Goal: Communication & Community: Participate in discussion

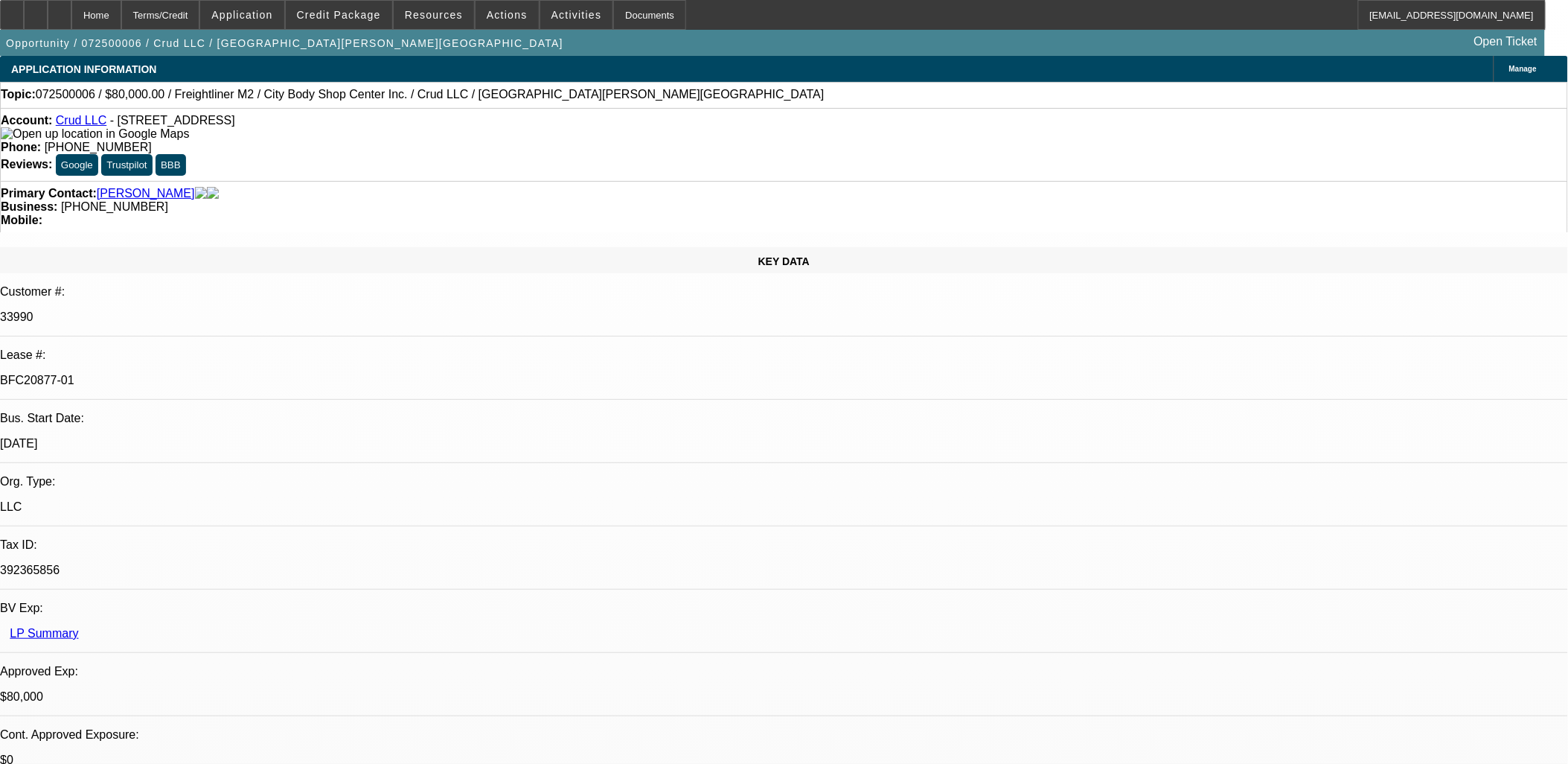
select select "0"
select select "2"
select select "0"
select select "2"
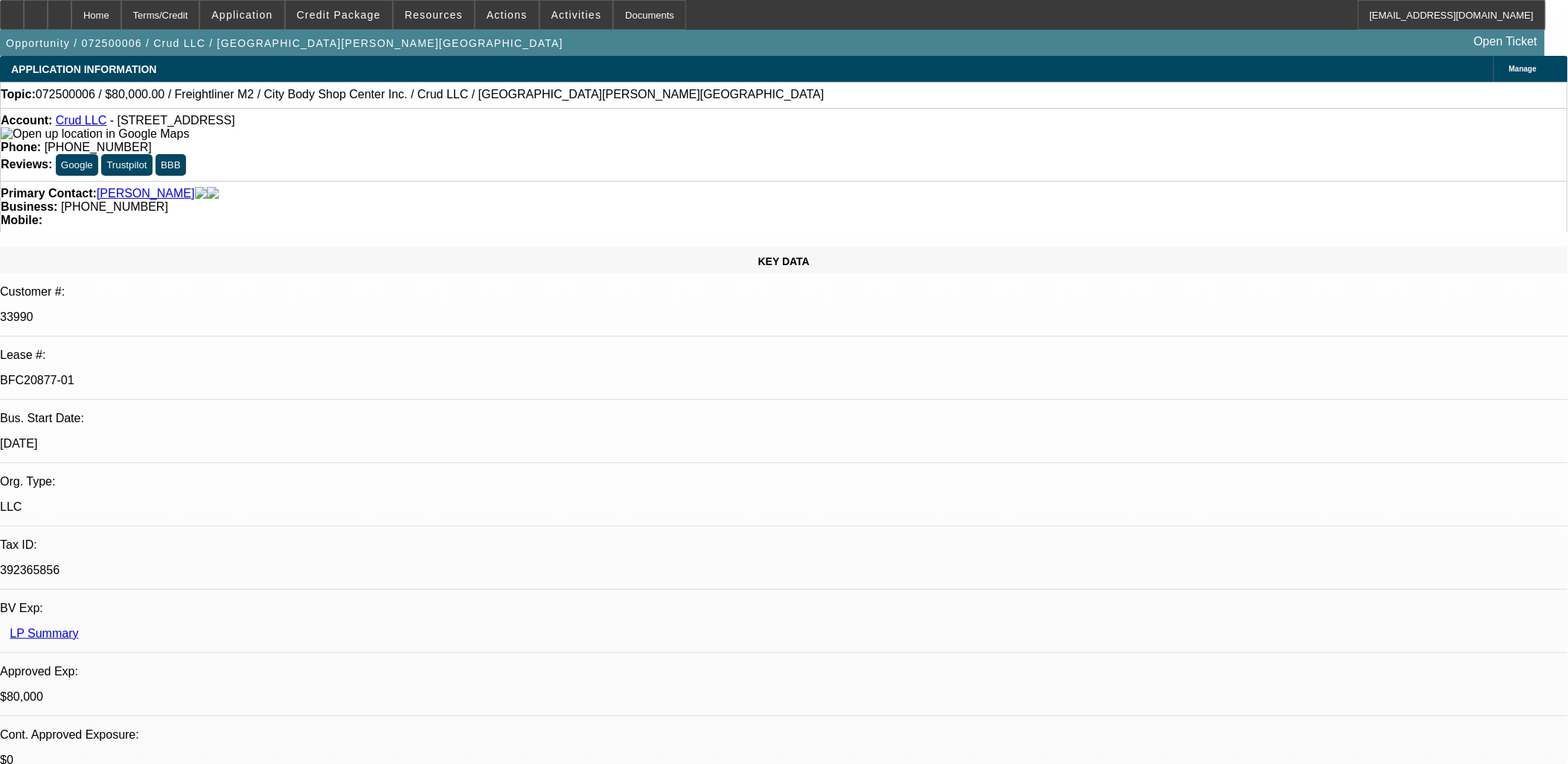
select select "0"
select select "2"
select select "0"
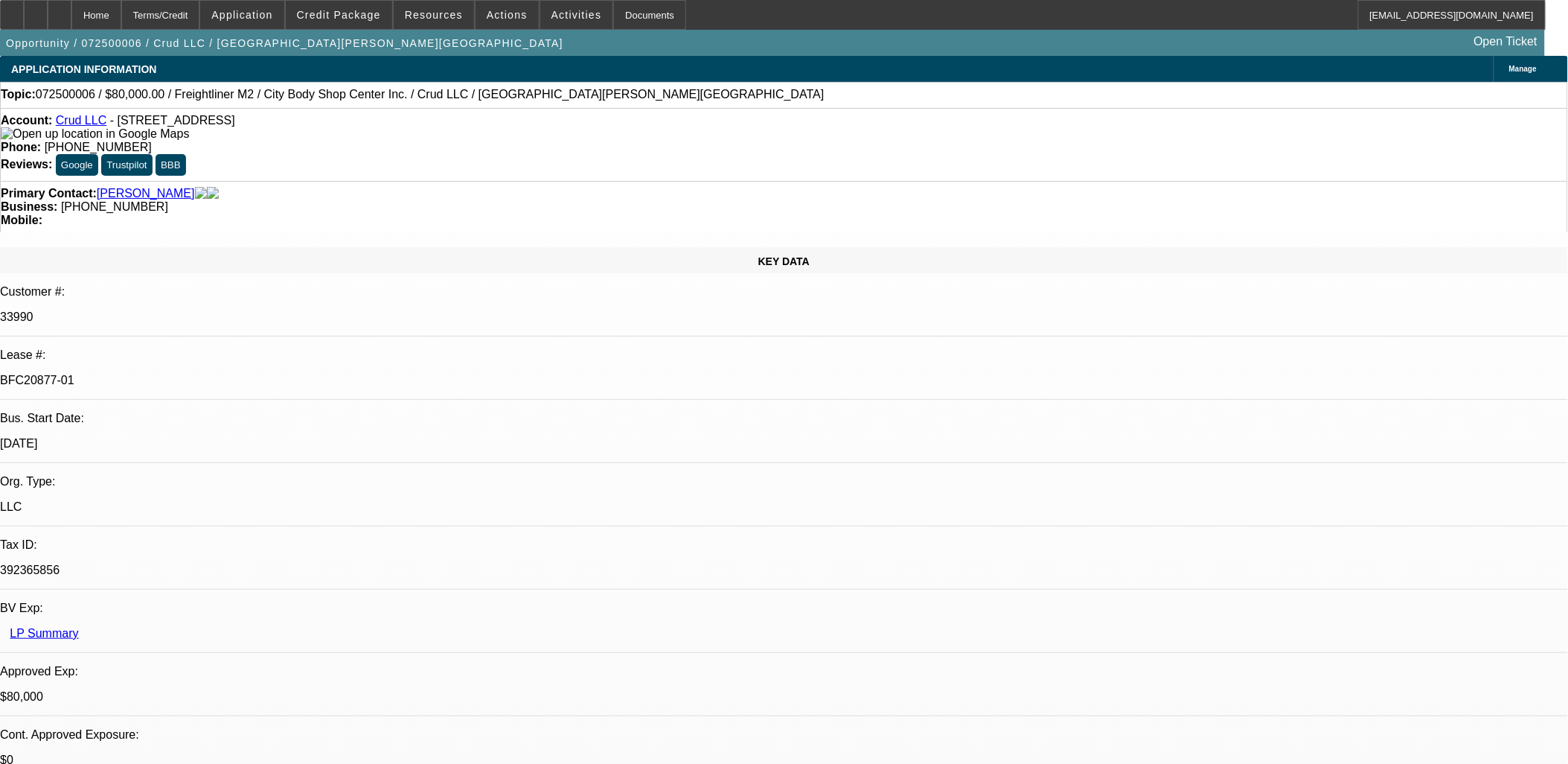
select select "2"
select select "0"
select select "1"
select select "2"
select select "6"
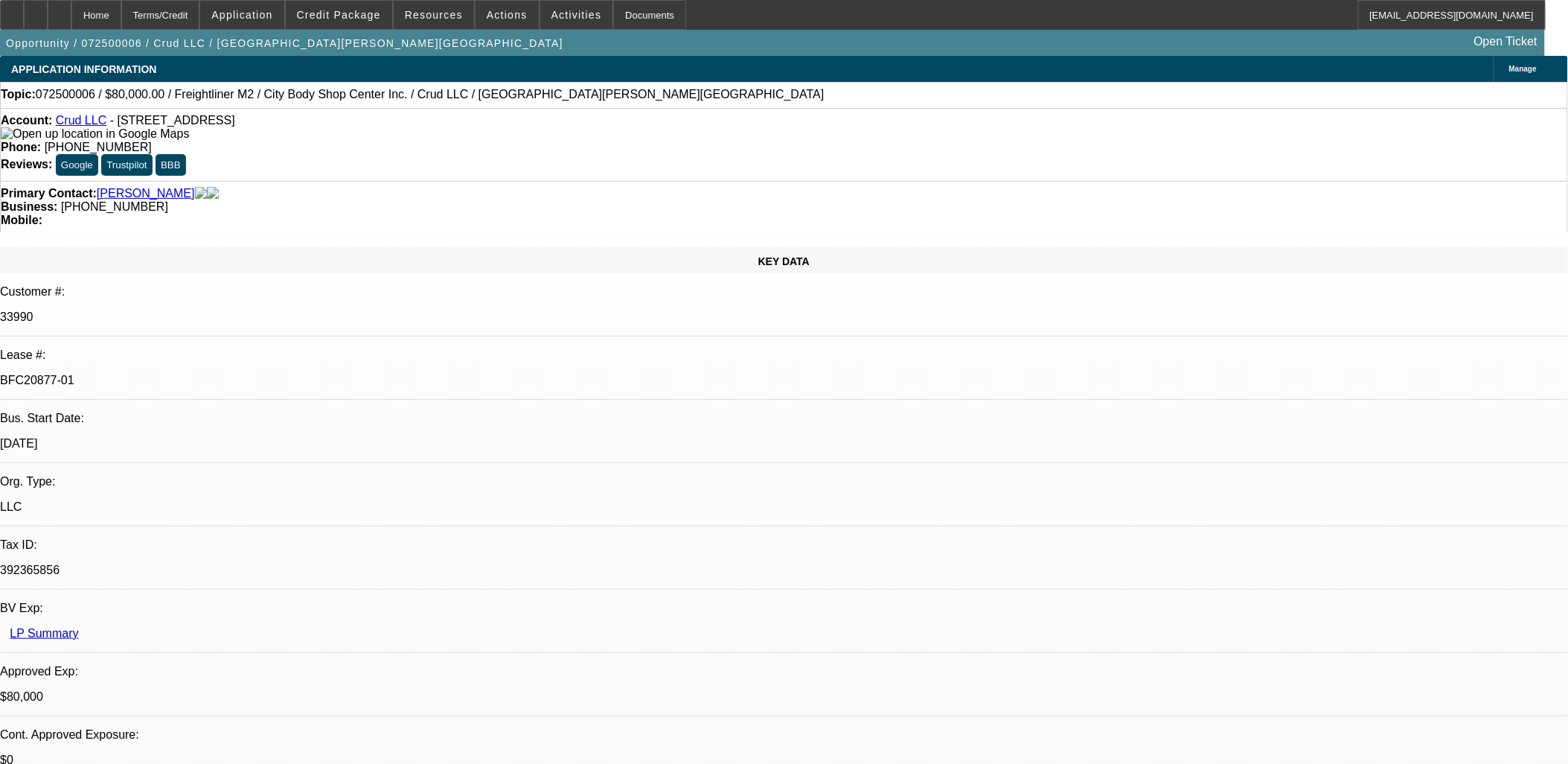
select select "1"
select select "2"
select select "6"
select select "1"
select select "2"
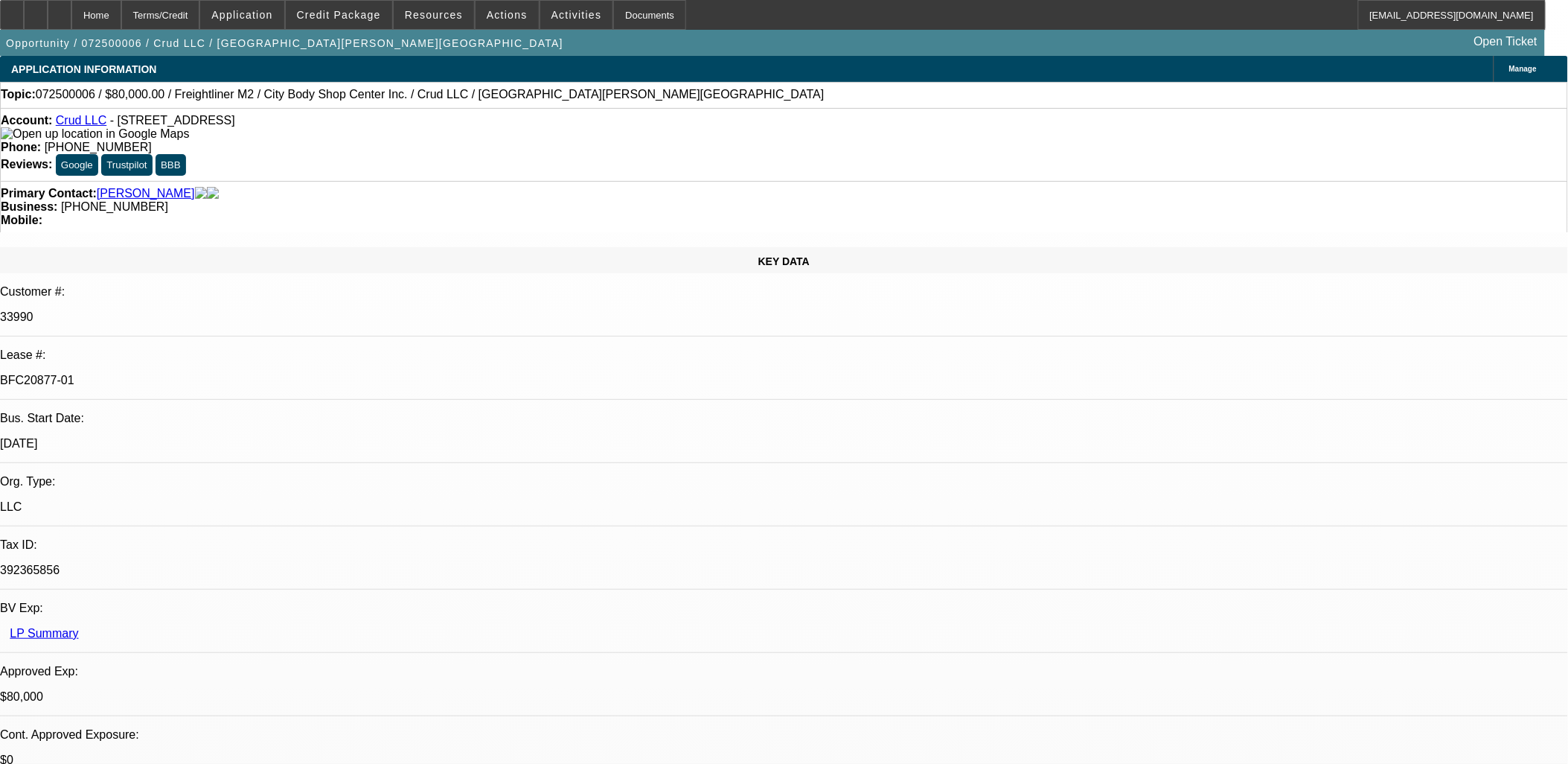
select select "6"
select select "1"
select select "2"
select select "6"
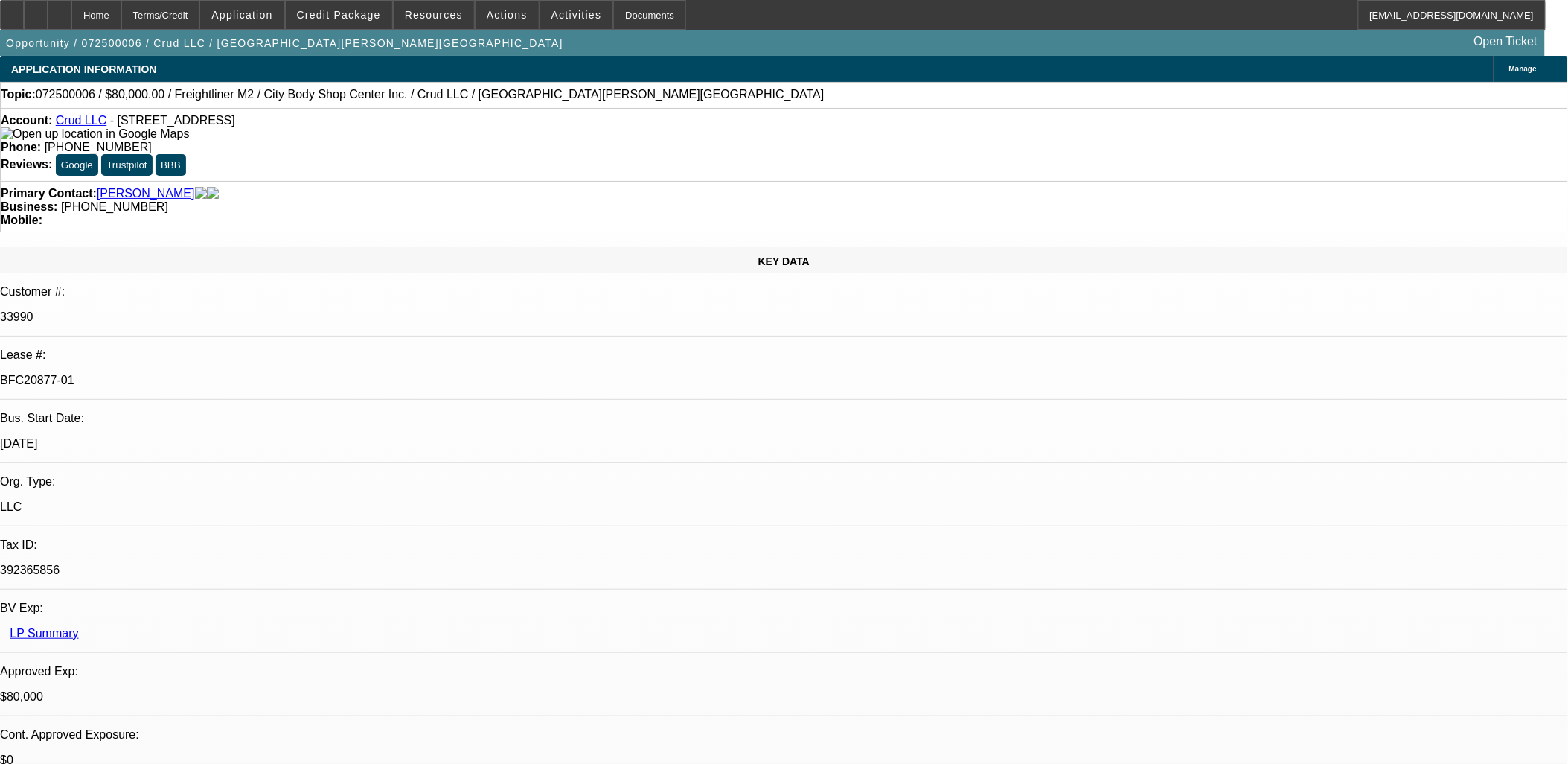
scroll to position [166, 0]
